Goal: Transaction & Acquisition: Book appointment/travel/reservation

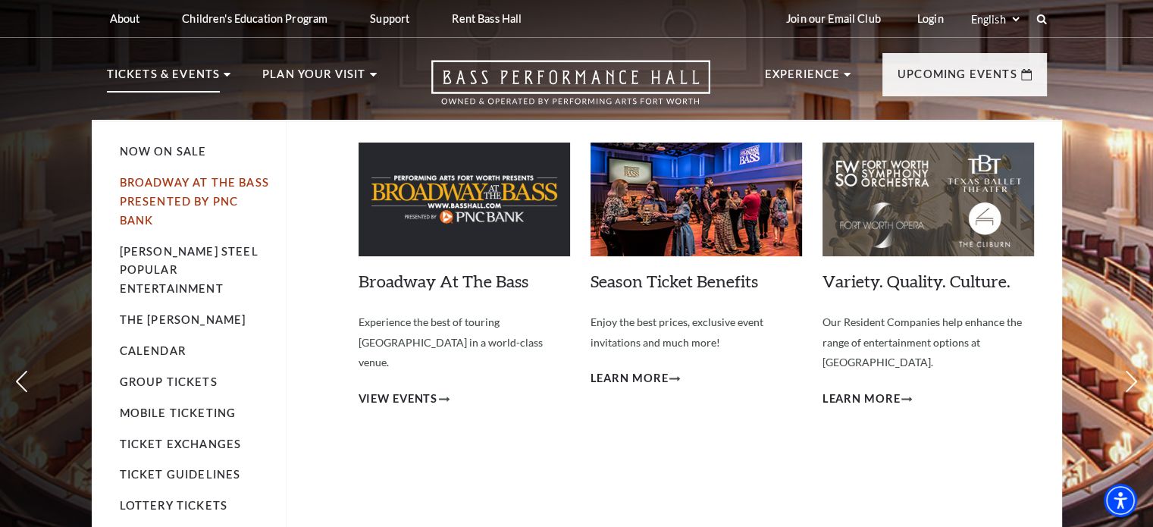
click at [201, 195] on link "Broadway At The Bass presented by PNC Bank" at bounding box center [194, 201] width 149 height 51
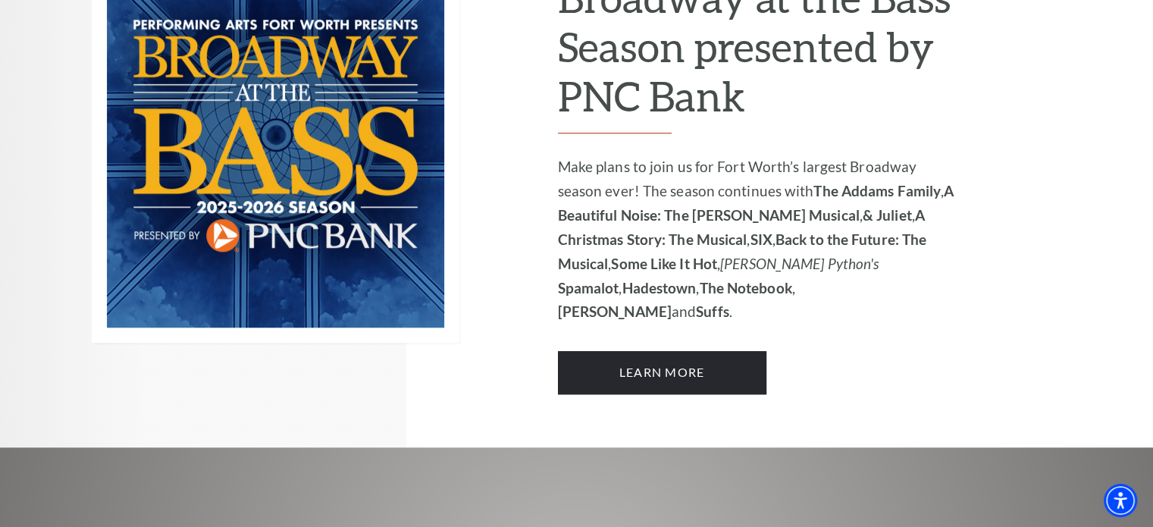
scroll to position [1144, 0]
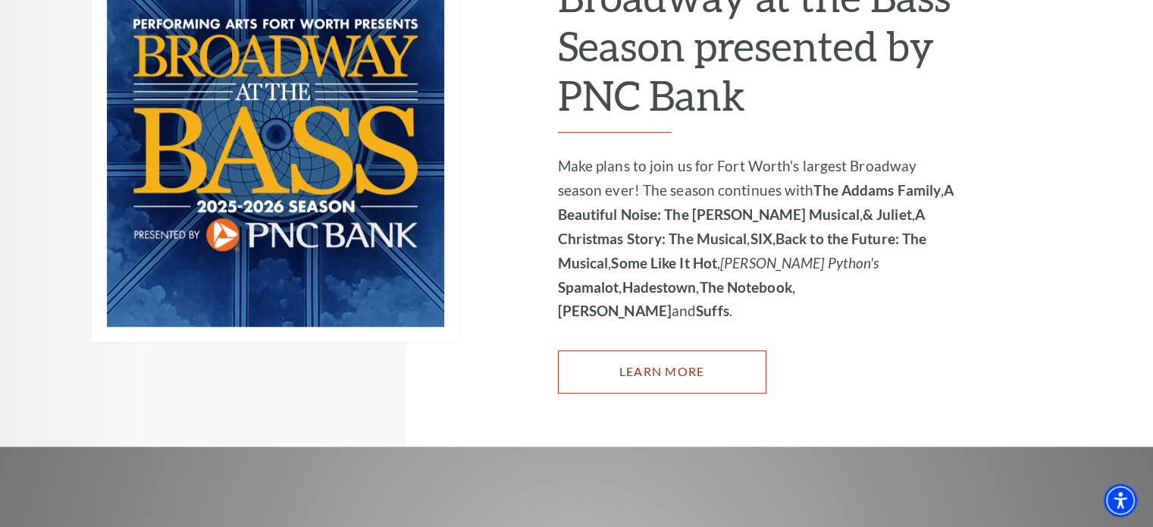
click at [620, 350] on link "Learn More" at bounding box center [662, 371] width 208 height 42
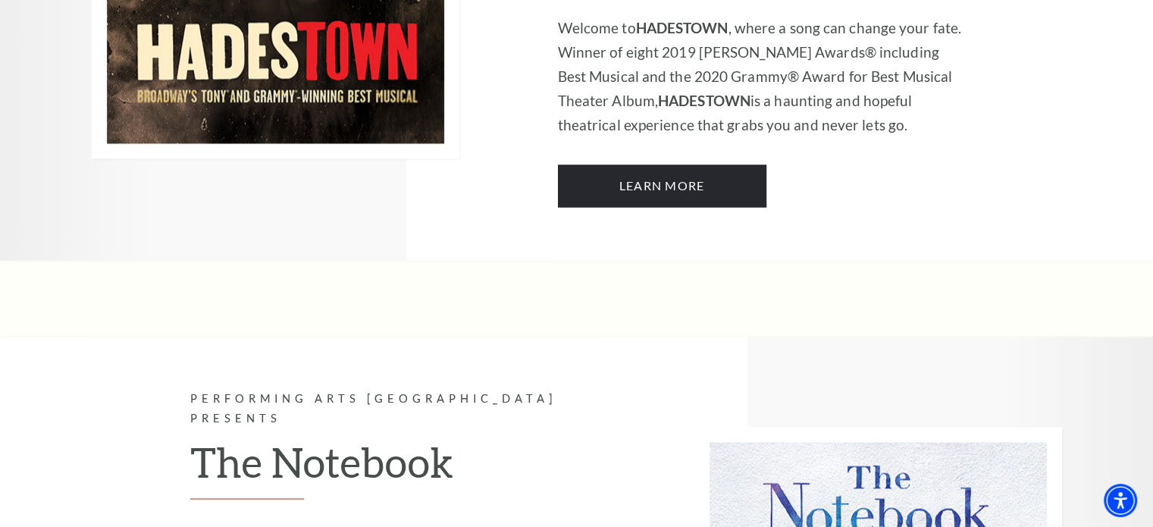
scroll to position [8206, 0]
